Goal: Task Accomplishment & Management: Use online tool/utility

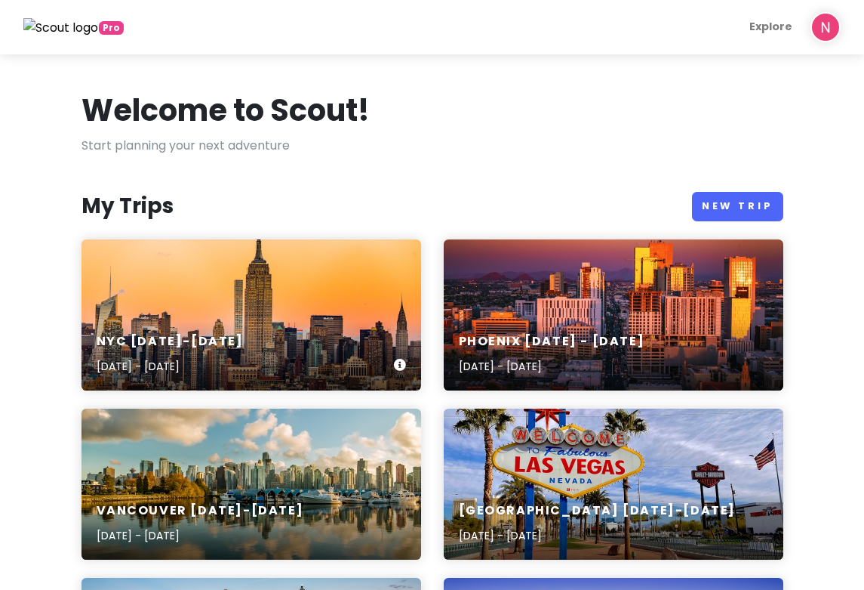
click at [100, 334] on h6 "NYC [DATE]-[DATE]" at bounding box center [170, 342] width 147 height 16
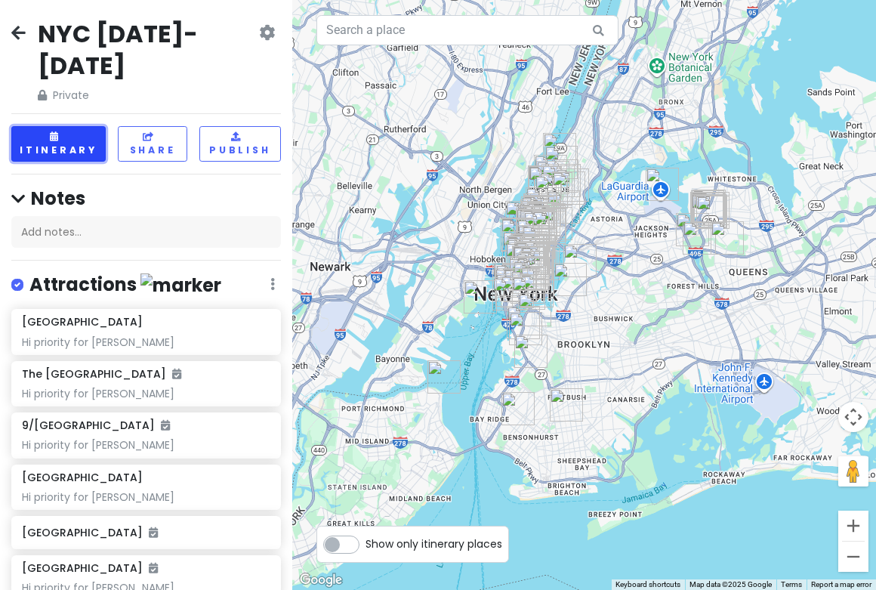
click at [69, 126] on button "Itinerary" at bounding box center [58, 143] width 94 height 35
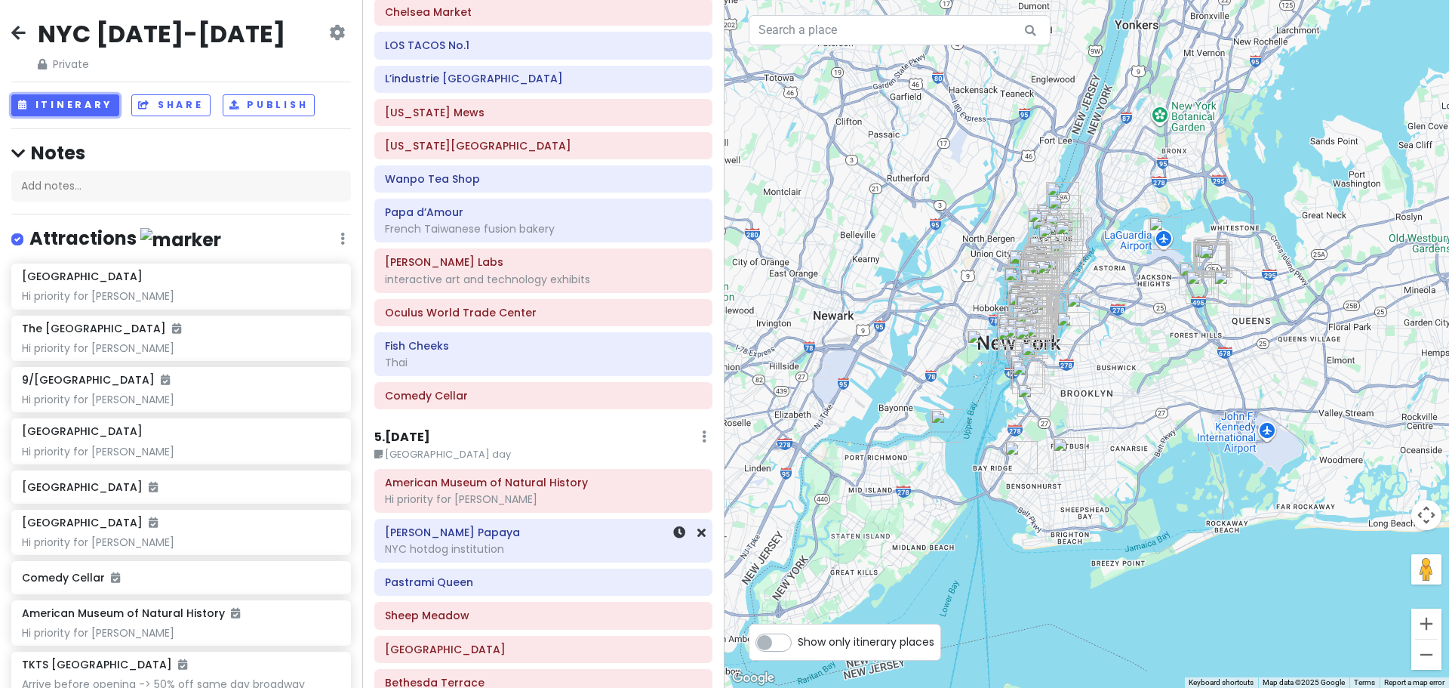
scroll to position [2010, 0]
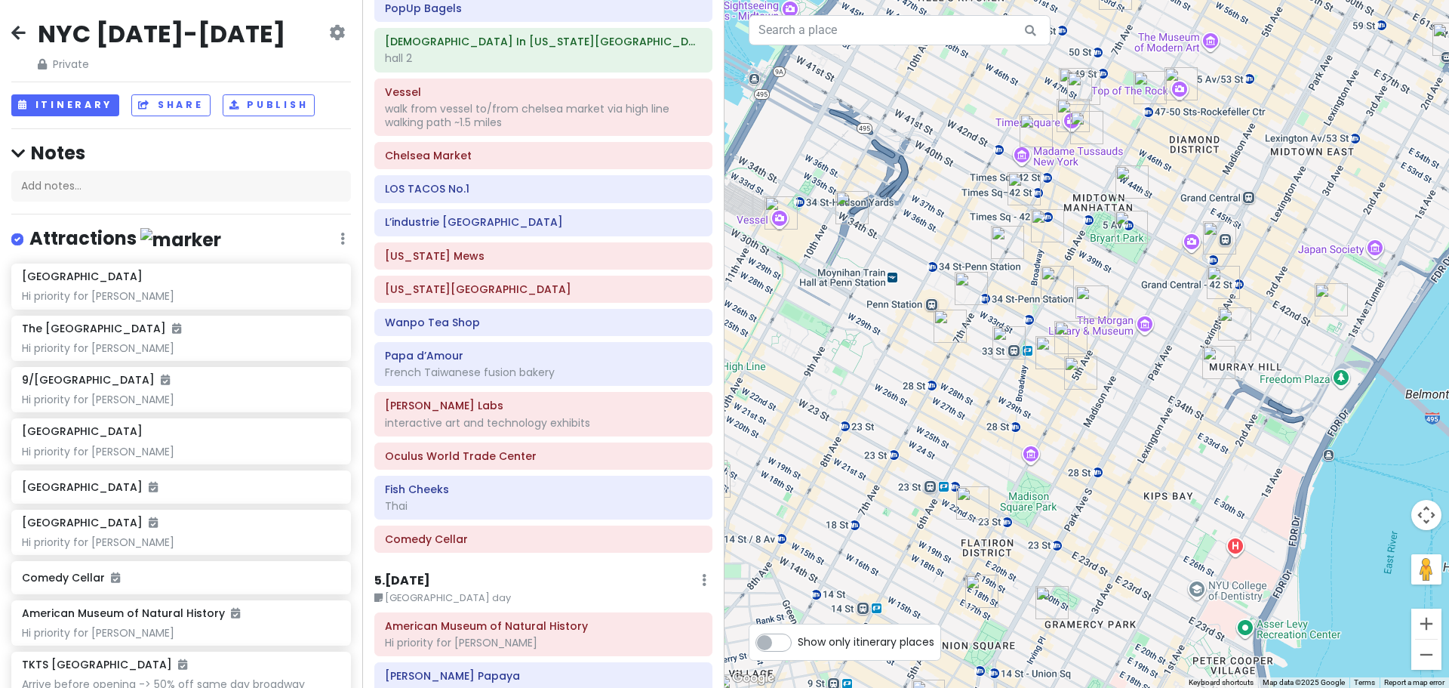
drag, startPoint x: 1098, startPoint y: 316, endPoint x: 999, endPoint y: 390, distance: 123.7
click at [875, 390] on div at bounding box center [1087, 344] width 725 height 688
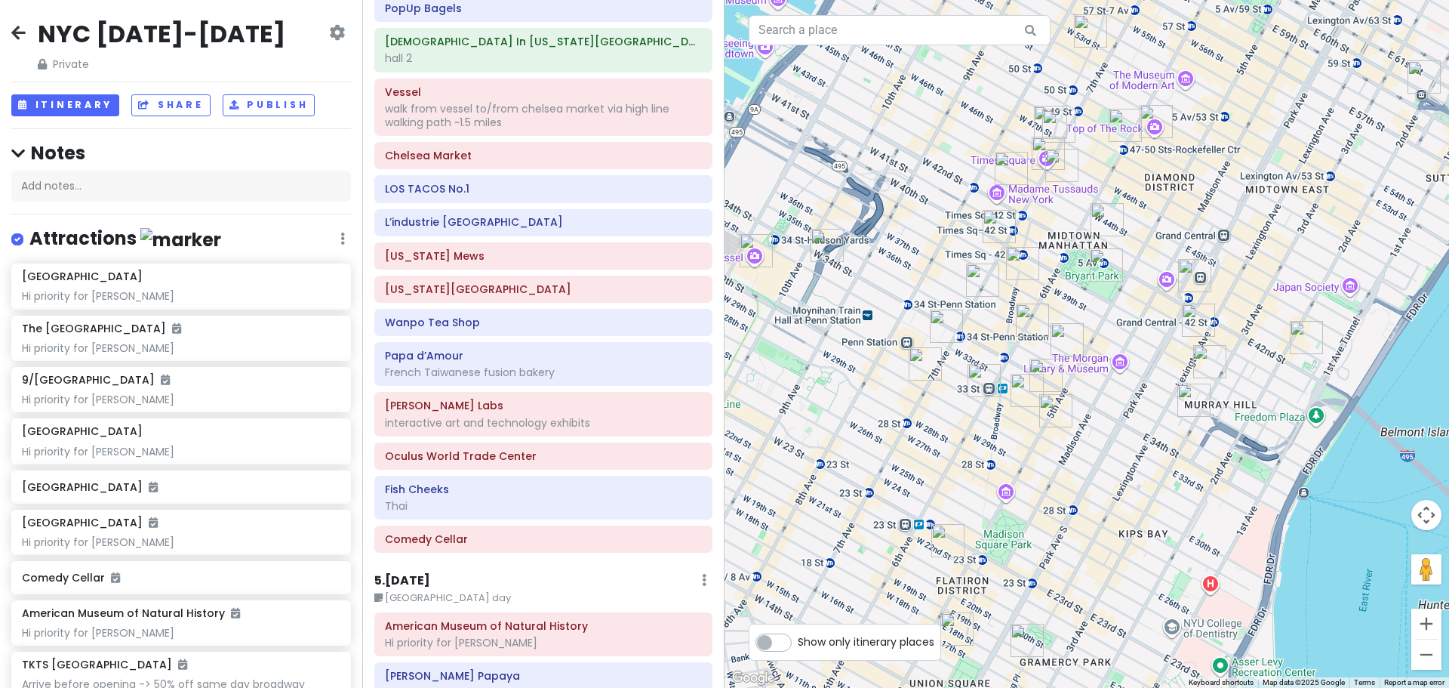
click at [875, 367] on img "Empire State Building" at bounding box center [1046, 375] width 33 height 33
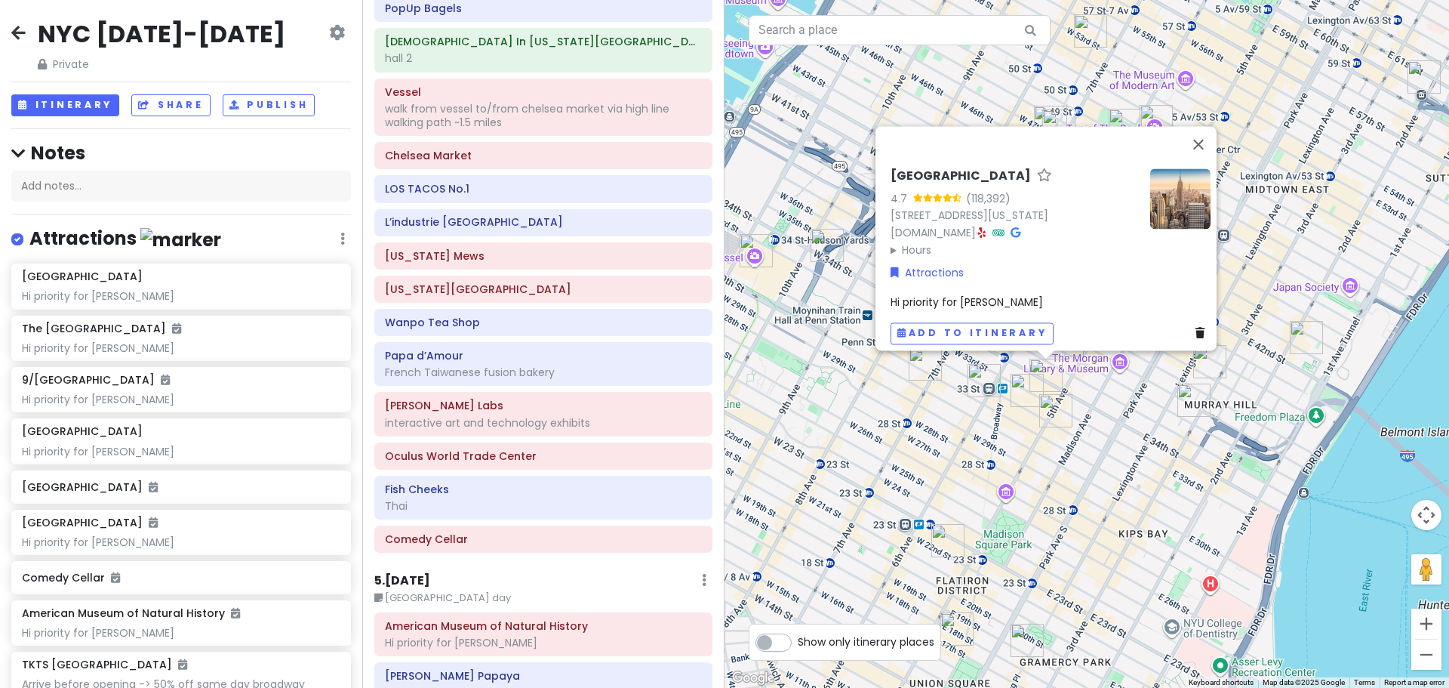
click at [875, 468] on div "[GEOGRAPHIC_DATA] 4.7 (118,392) [STREET_ADDRESS][US_STATE] [DOMAIN_NAME] · Hour…" at bounding box center [1087, 344] width 725 height 688
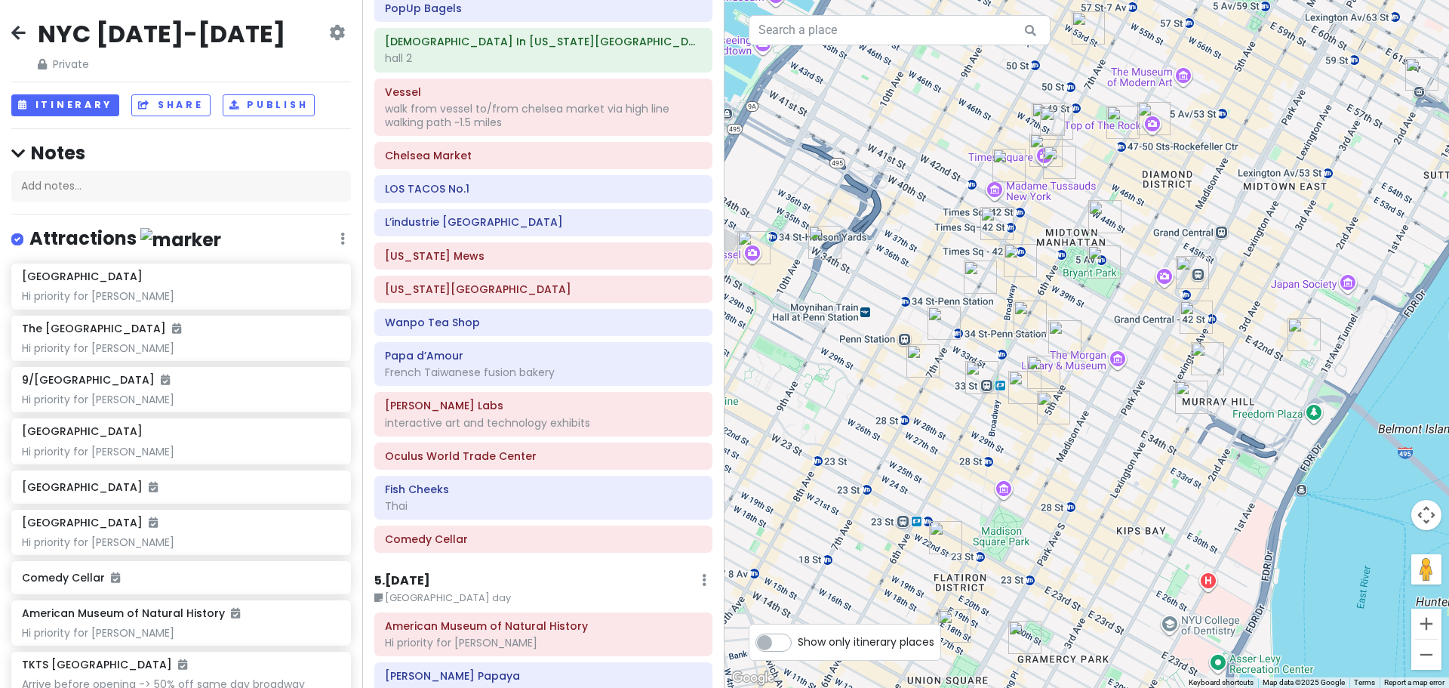
click at [875, 383] on img "New Wonjo" at bounding box center [1025, 387] width 33 height 33
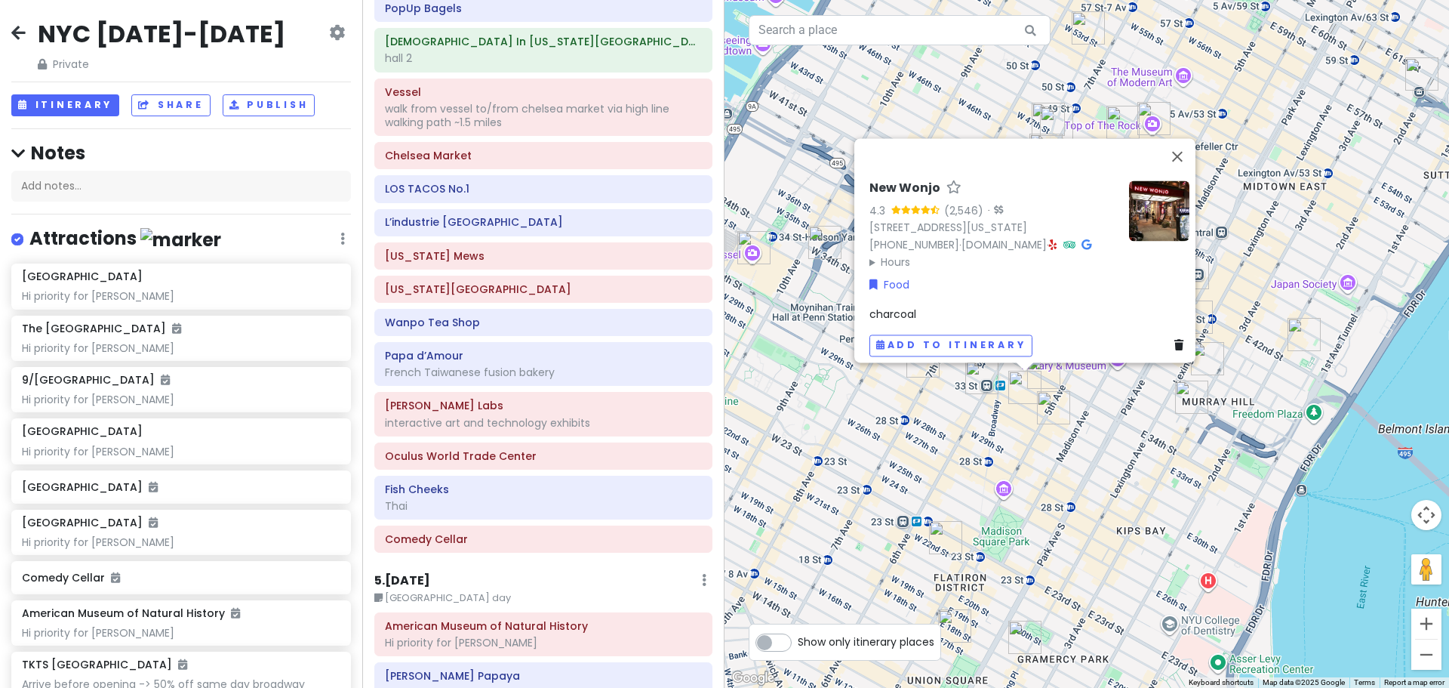
click at [875, 440] on div "New Wonjo 4.3 (2,546) · [STREET_ADDRESS][US_STATE] [PHONE_NUMBER] · [DOMAIN_NAM…" at bounding box center [1087, 344] width 725 height 688
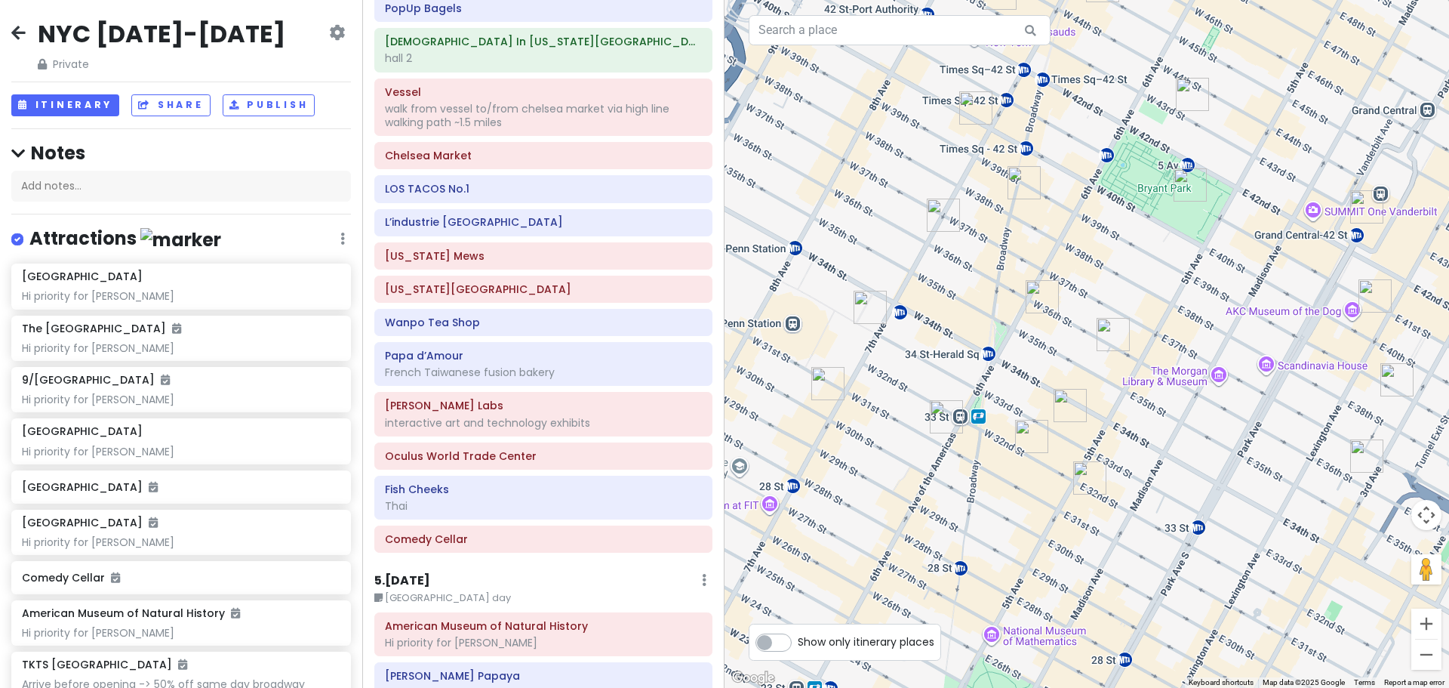
drag, startPoint x: 1129, startPoint y: 338, endPoint x: 1058, endPoint y: 470, distance: 149.7
click at [875, 467] on div at bounding box center [1087, 344] width 725 height 688
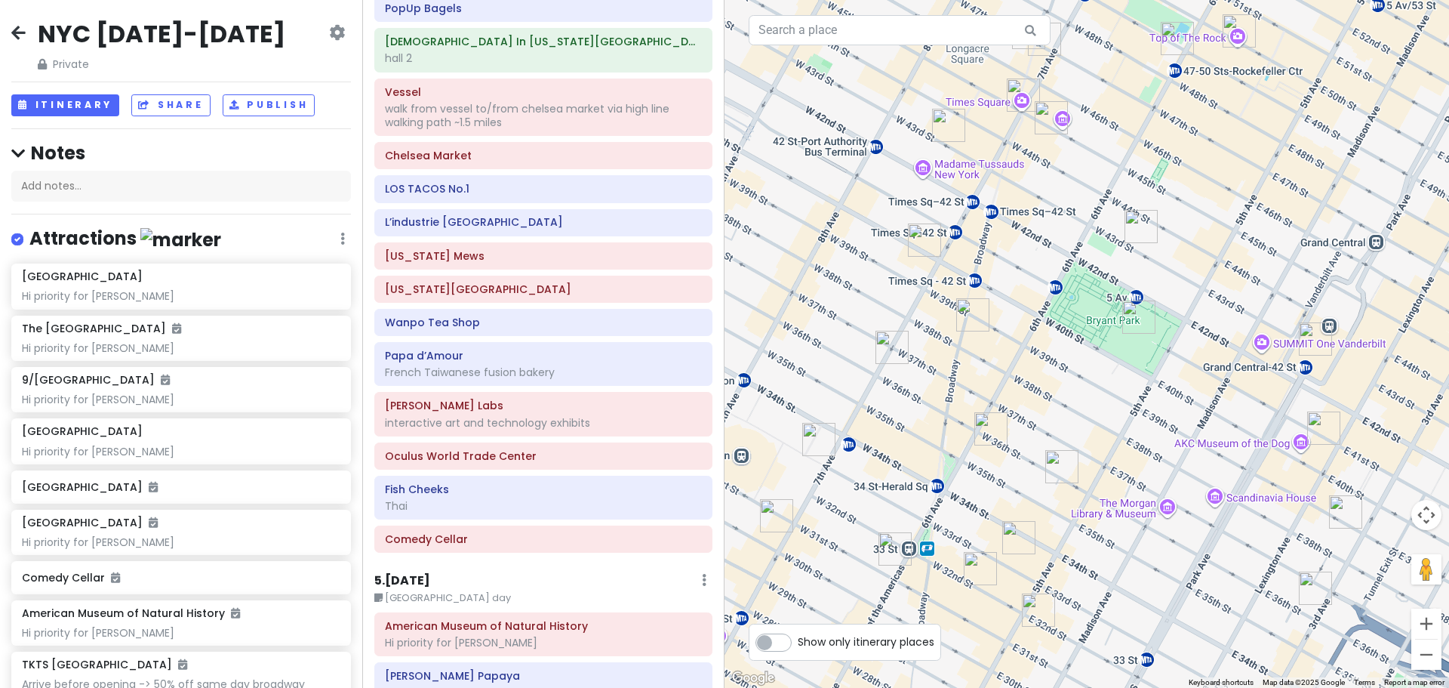
drag, startPoint x: 1144, startPoint y: 245, endPoint x: 1228, endPoint y: 88, distance: 177.0
click at [875, 88] on div at bounding box center [1087, 344] width 725 height 688
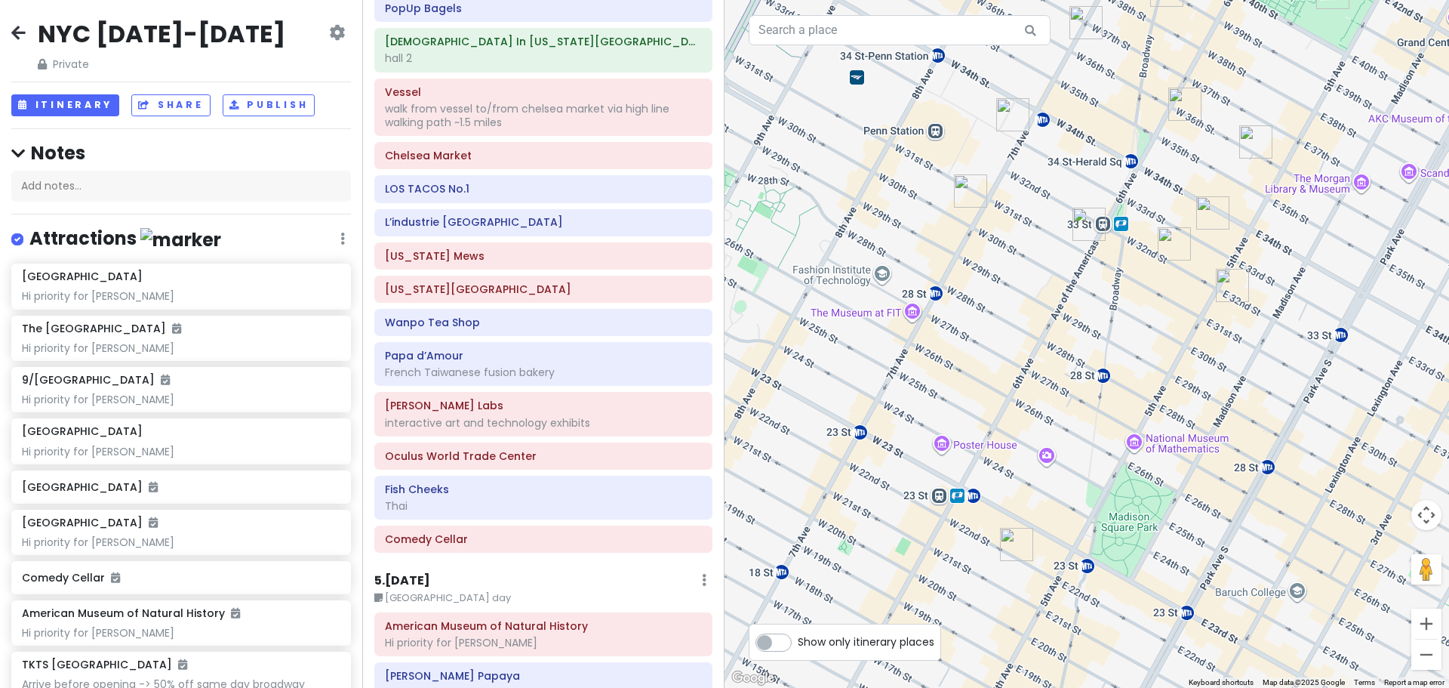
drag, startPoint x: 1077, startPoint y: 434, endPoint x: 1175, endPoint y: 306, distance: 161.6
click at [875, 306] on div at bounding box center [1087, 344] width 725 height 688
